Goal: Information Seeking & Learning: Learn about a topic

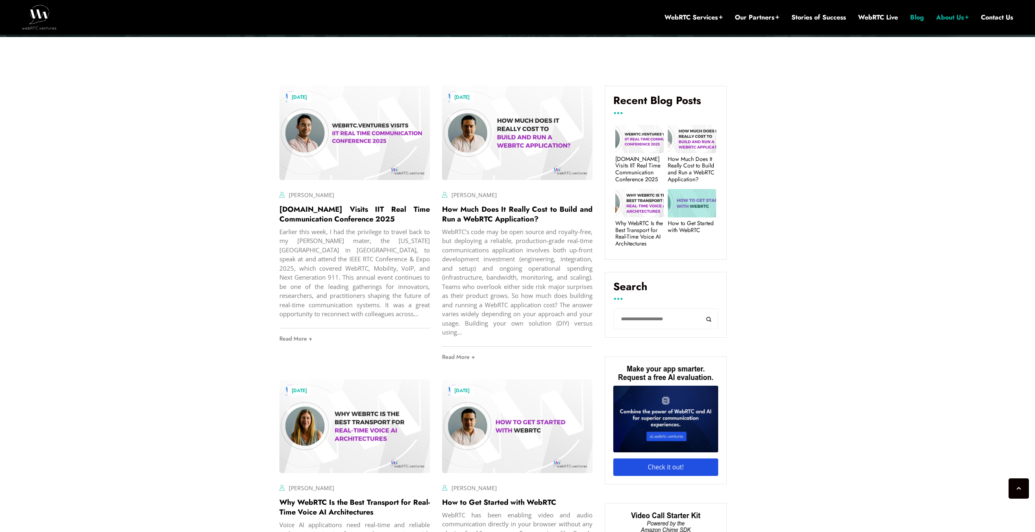
scroll to position [256, 0]
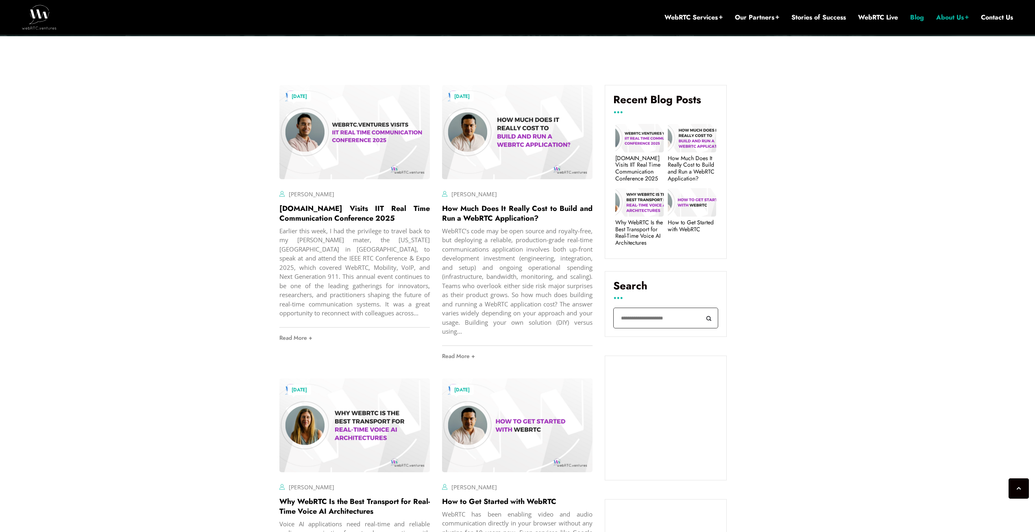
click at [656, 313] on input "Search" at bounding box center [665, 318] width 105 height 21
type input "**********"
click at [700, 308] on button "Search" at bounding box center [709, 318] width 18 height 21
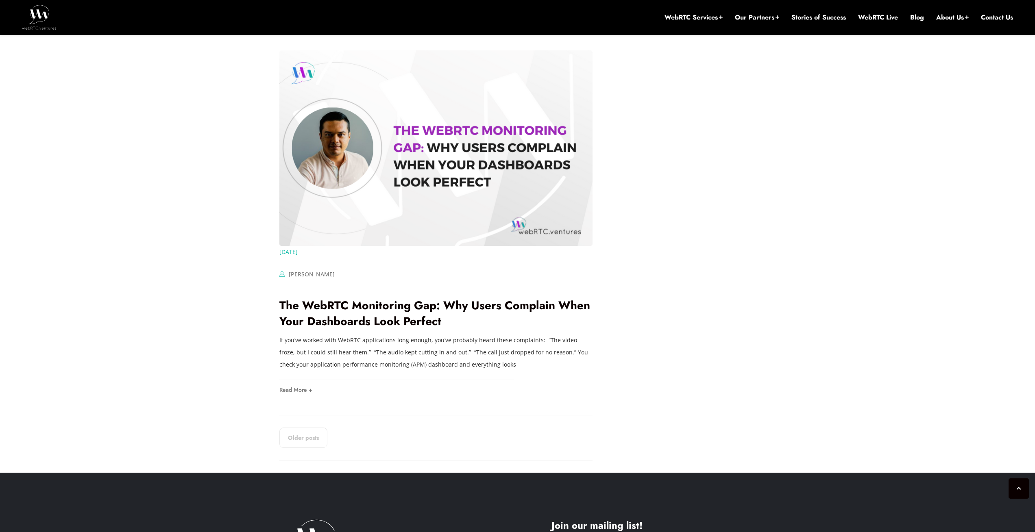
scroll to position [1318, 0]
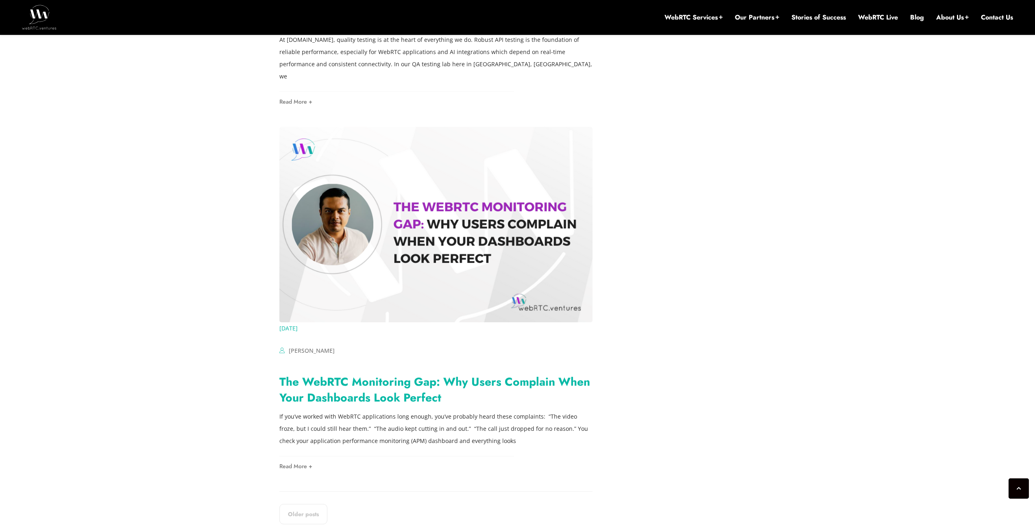
click at [464, 374] on link "The WebRTC Monitoring Gap: Why Users Complain When Your Dashboards Look Perfect" at bounding box center [434, 390] width 311 height 33
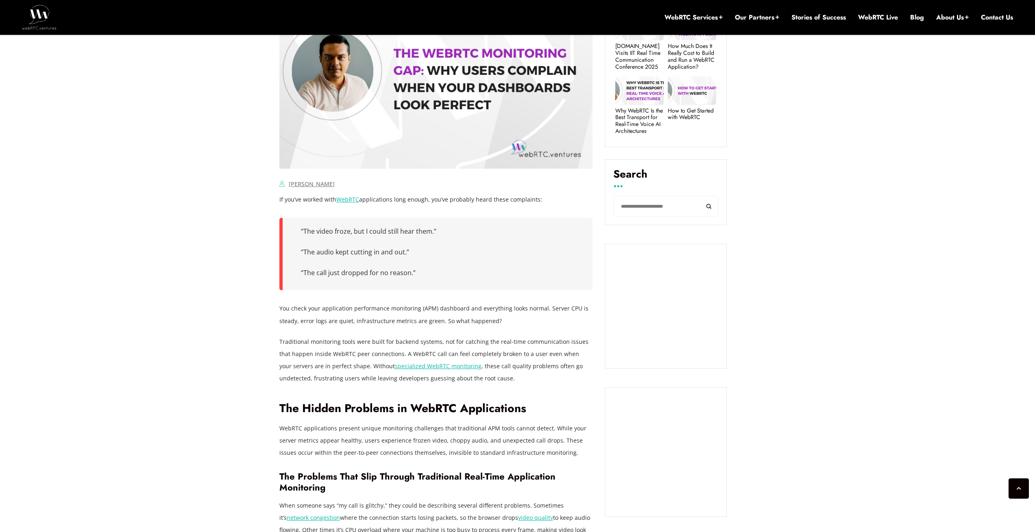
scroll to position [439, 0]
